Goal: Task Accomplishment & Management: Manage account settings

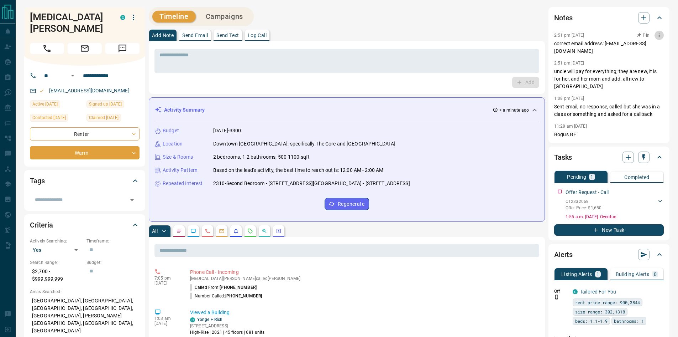
click at [661, 35] on icon "button" at bounding box center [660, 35] width 6 height 6
click at [658, 184] on div at bounding box center [339, 168] width 678 height 337
click at [661, 188] on div "Offer Request - Call" at bounding box center [615, 191] width 98 height 7
click at [650, 188] on div "Offer Request - Call" at bounding box center [615, 191] width 98 height 7
click at [660, 187] on icon "button" at bounding box center [660, 190] width 6 height 6
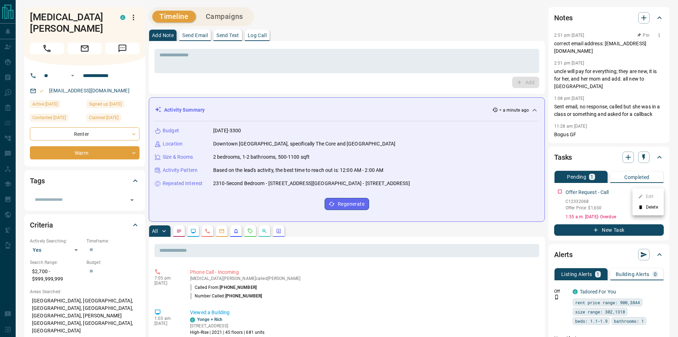
click at [641, 205] on icon at bounding box center [640, 206] width 5 height 5
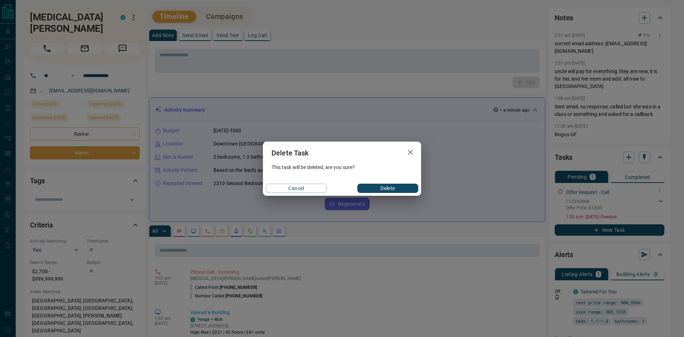
click at [375, 191] on button "Delete" at bounding box center [387, 187] width 61 height 9
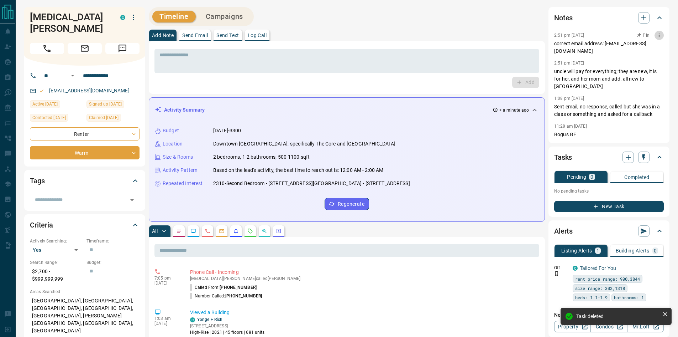
click at [658, 34] on icon "button" at bounding box center [660, 35] width 6 height 6
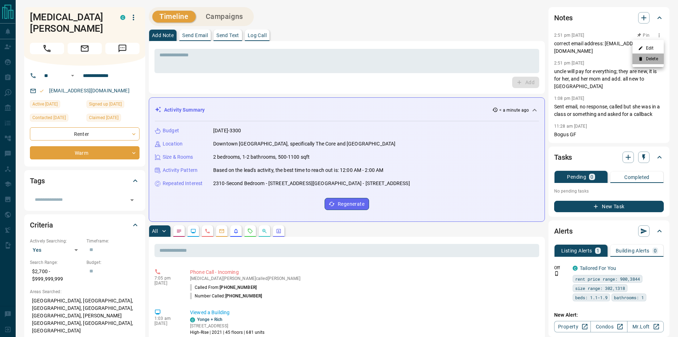
click at [647, 57] on li "Delete" at bounding box center [648, 58] width 31 height 11
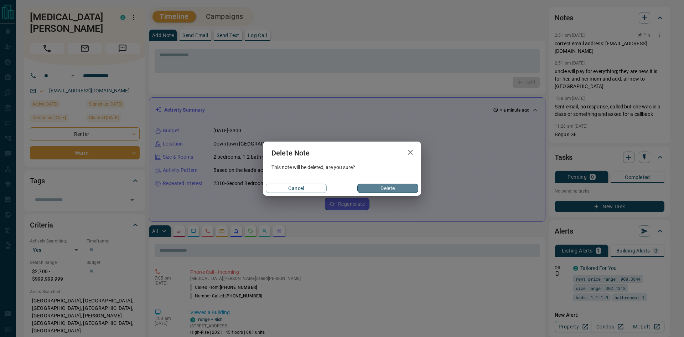
click at [384, 190] on button "Delete" at bounding box center [387, 187] width 61 height 9
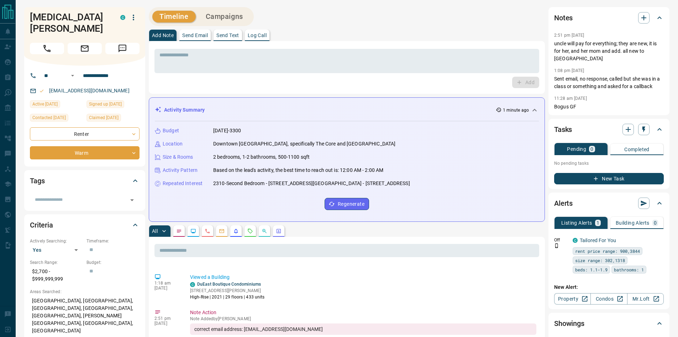
click at [135, 16] on icon "button" at bounding box center [133, 17] width 9 height 9
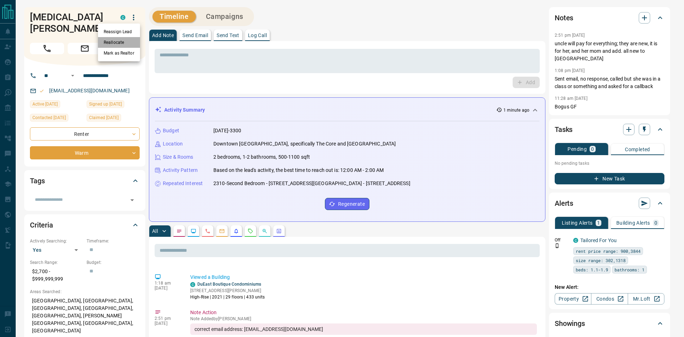
click at [120, 43] on li "Reallocate" at bounding box center [119, 42] width 42 height 11
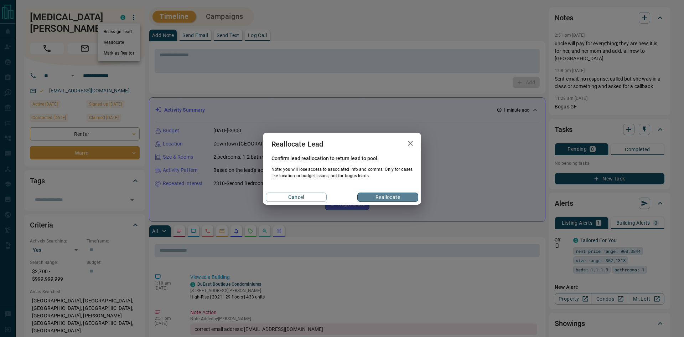
click at [378, 194] on button "Reallocate" at bounding box center [387, 196] width 61 height 9
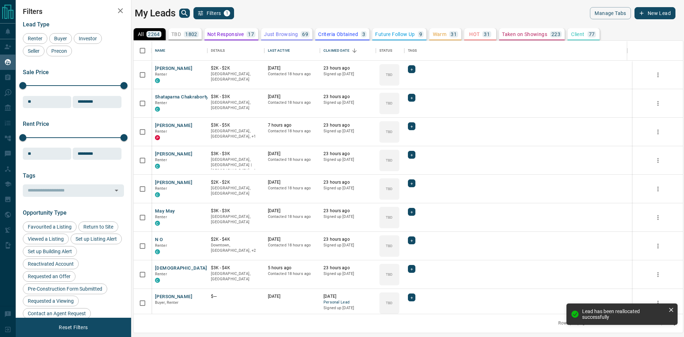
scroll to position [267, 544]
click at [183, 11] on icon "search button" at bounding box center [184, 13] width 6 height 6
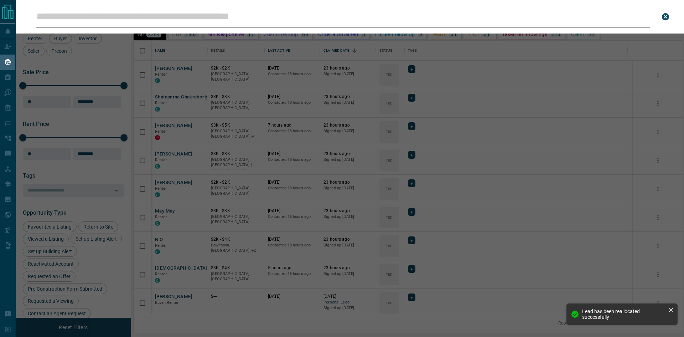
type input "**********"
